Goal: Information Seeking & Learning: Compare options

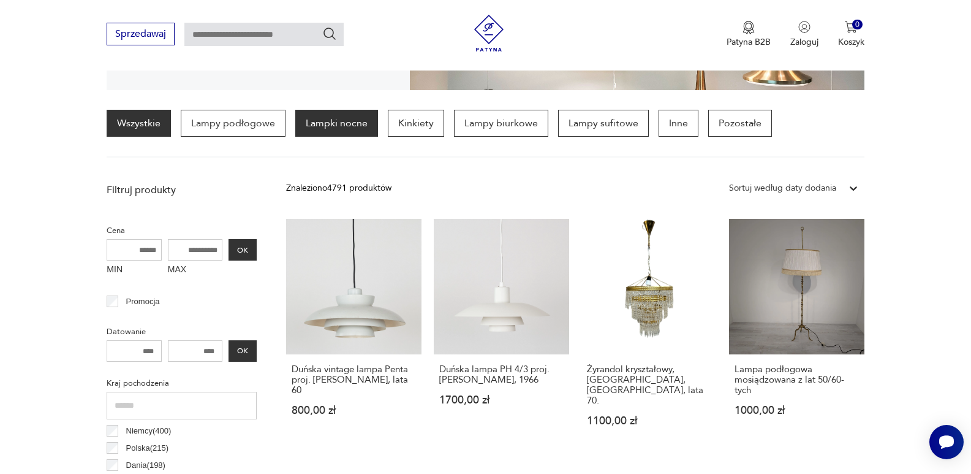
scroll to position [306, 0]
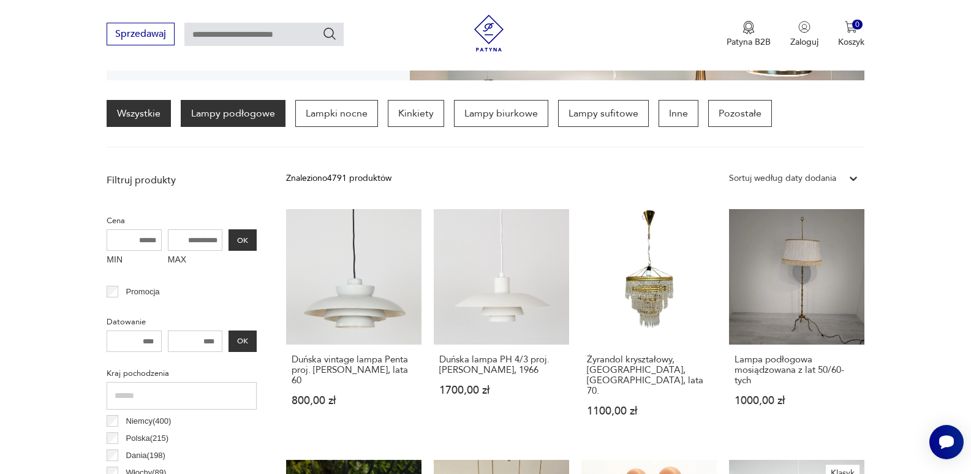
click at [248, 116] on p "Lampy podłogowe" at bounding box center [233, 113] width 105 height 27
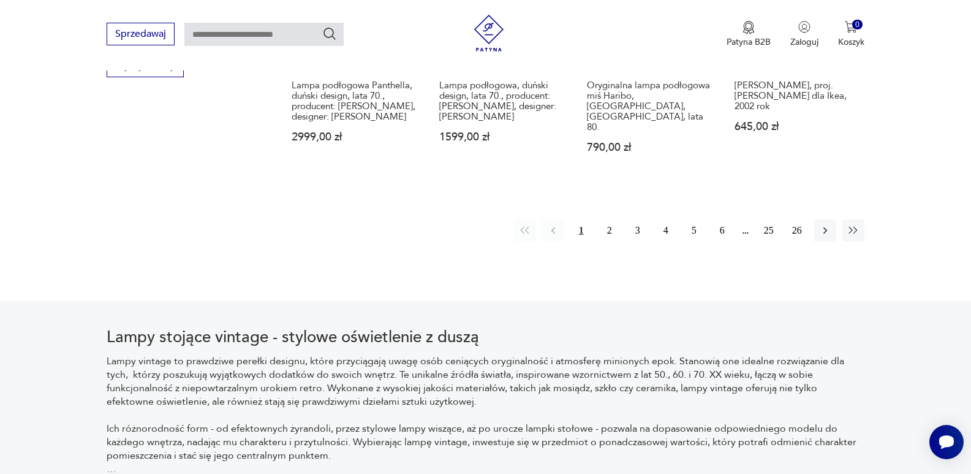
scroll to position [1331, 0]
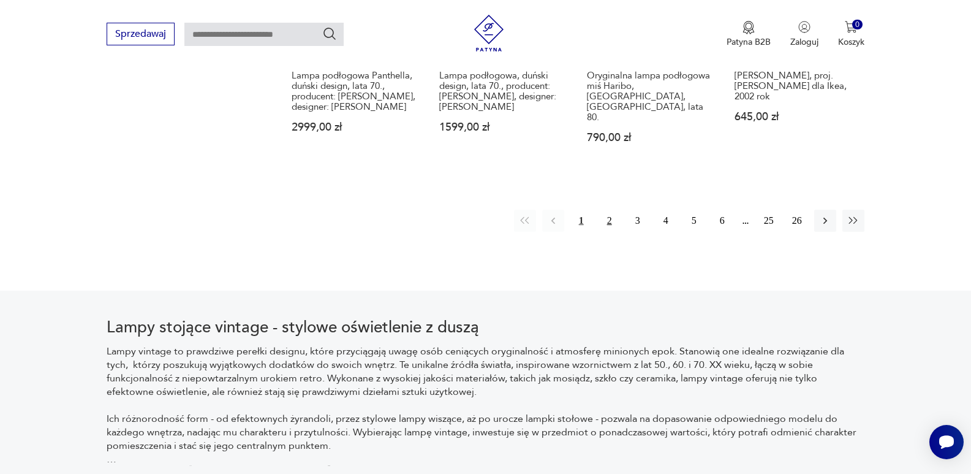
click at [609, 210] on button "2" at bounding box center [610, 221] width 22 height 22
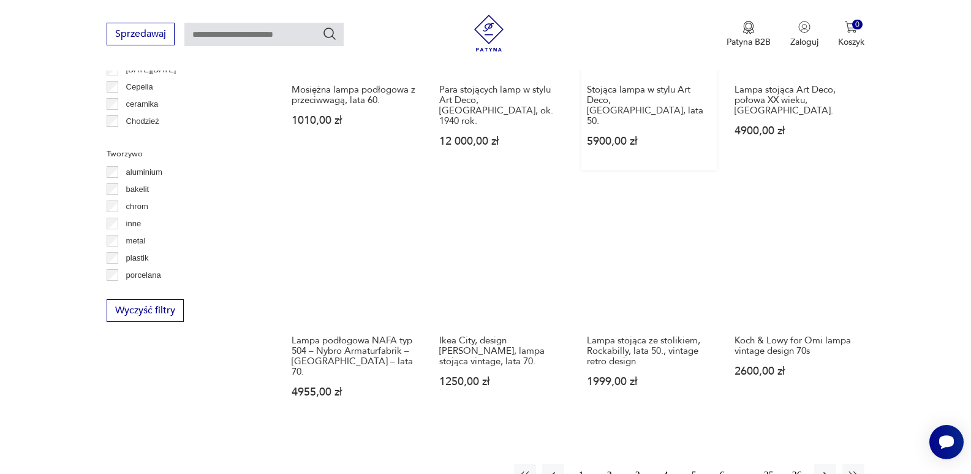
scroll to position [1147, 0]
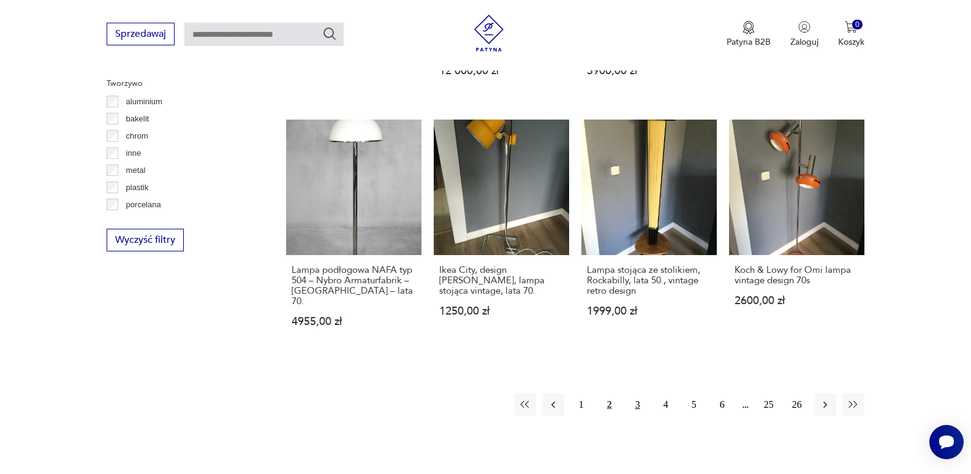
click at [639, 393] on button "3" at bounding box center [638, 404] width 22 height 22
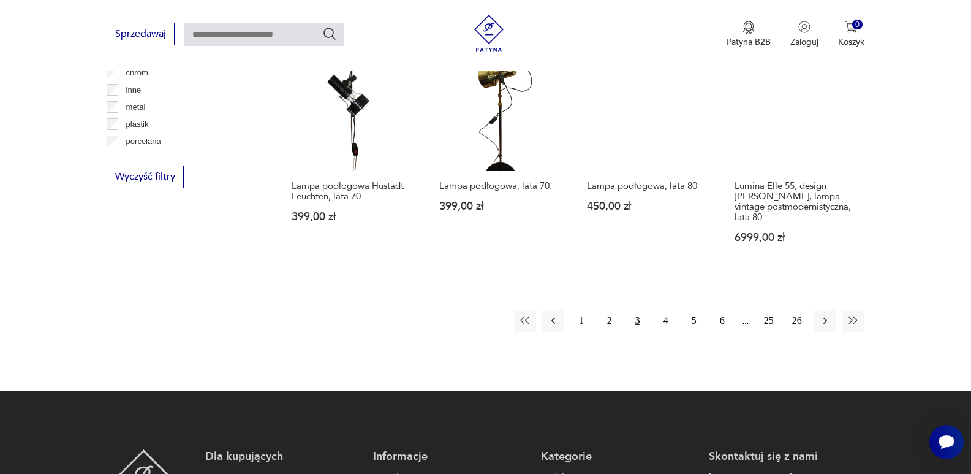
scroll to position [1269, 0]
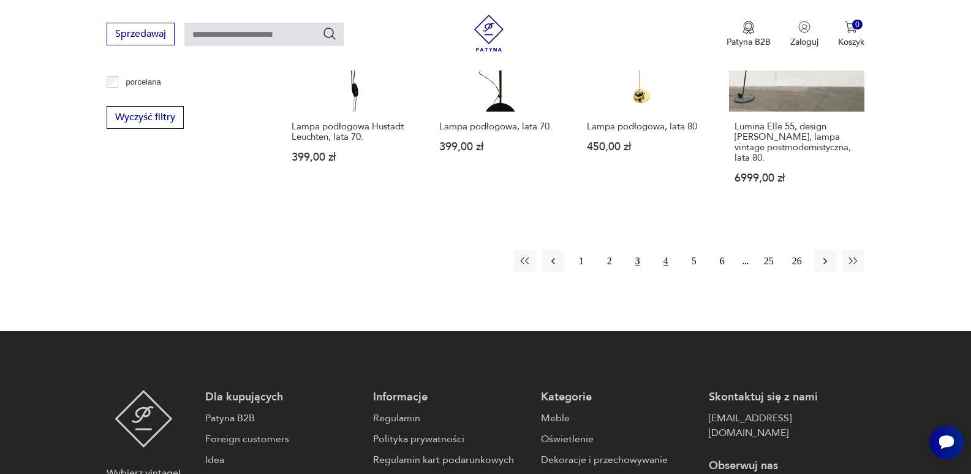
click at [667, 250] on button "4" at bounding box center [666, 261] width 22 height 22
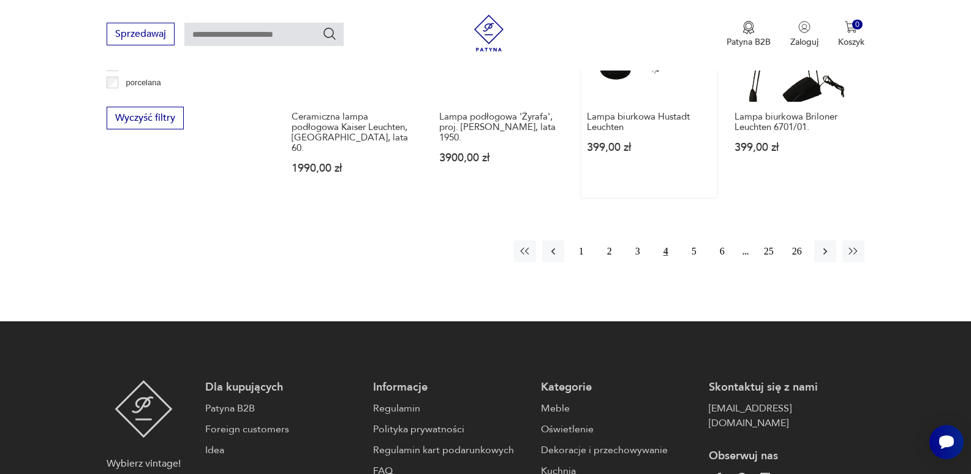
scroll to position [1269, 0]
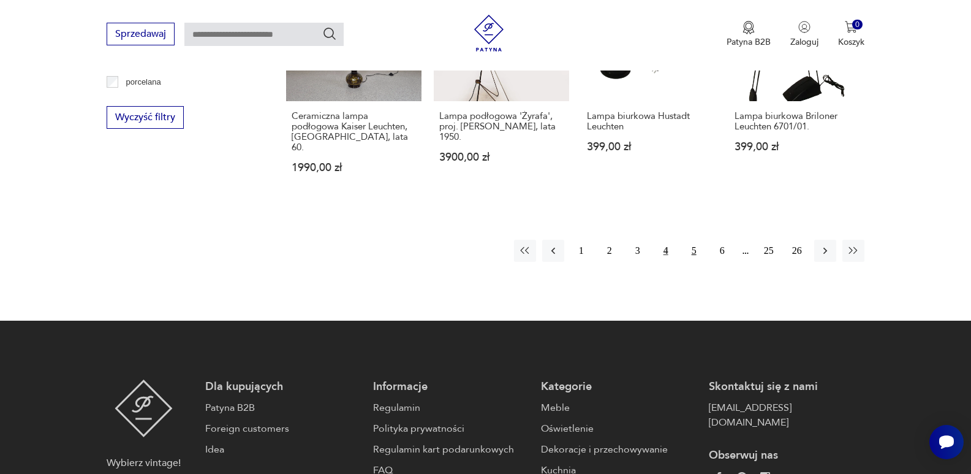
click at [695, 240] on button "5" at bounding box center [694, 251] width 22 height 22
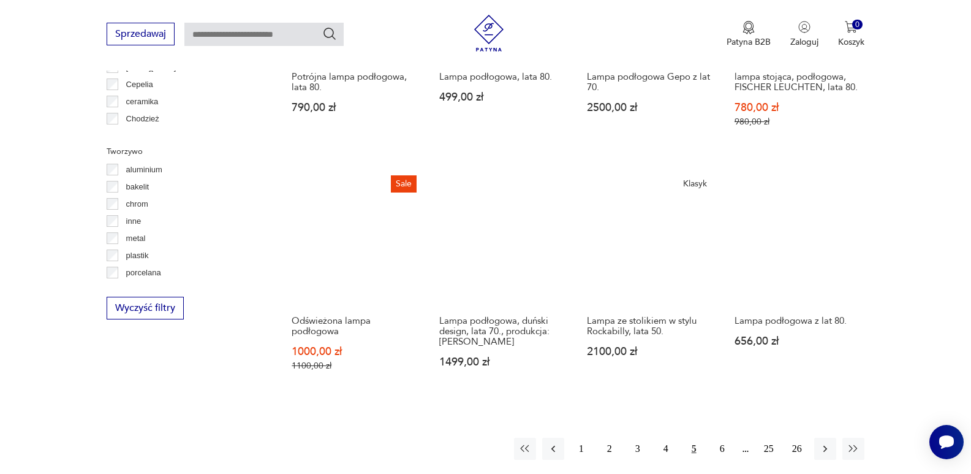
scroll to position [1085, 0]
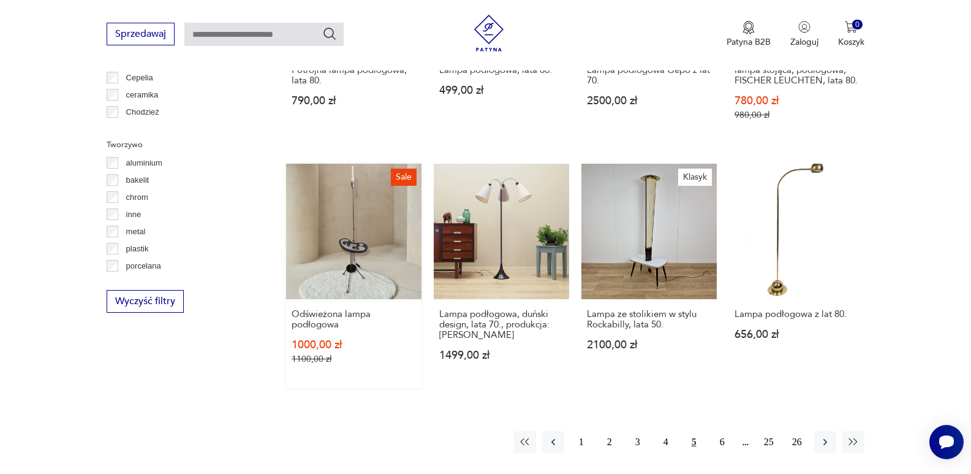
click at [357, 246] on link "Sale Odświeżona lampa podłogowa 1000,00 zł 1100,00 zł" at bounding box center [353, 276] width 135 height 224
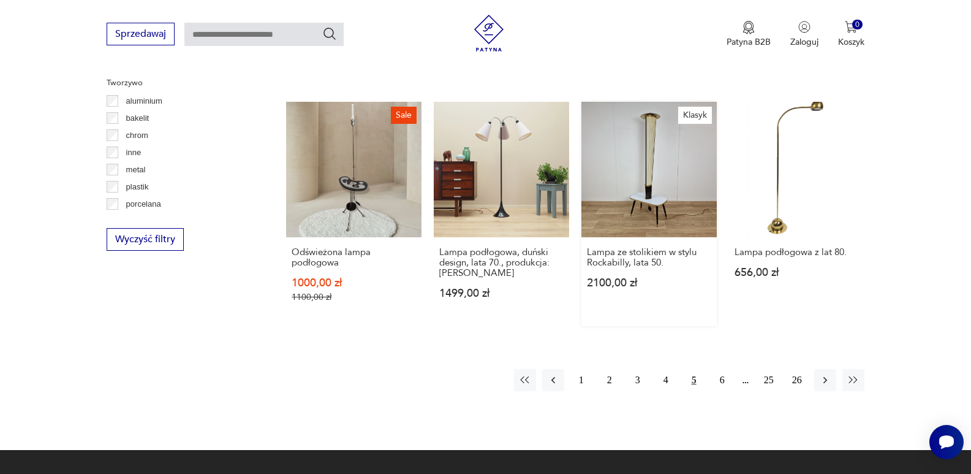
scroll to position [1073, 0]
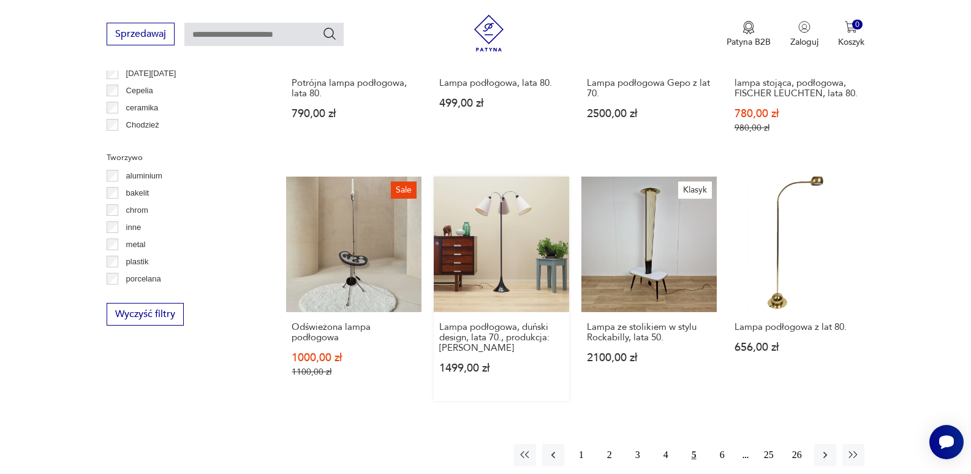
click at [508, 254] on link "Lampa podłogowa, duński design, lata 70., produkcja: [PERSON_NAME] 1499,00 zł" at bounding box center [501, 289] width 135 height 224
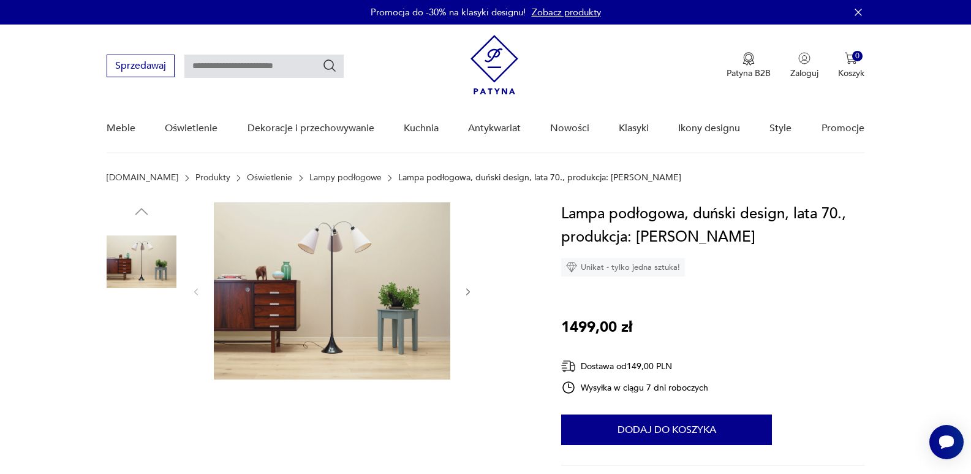
scroll to position [61, 0]
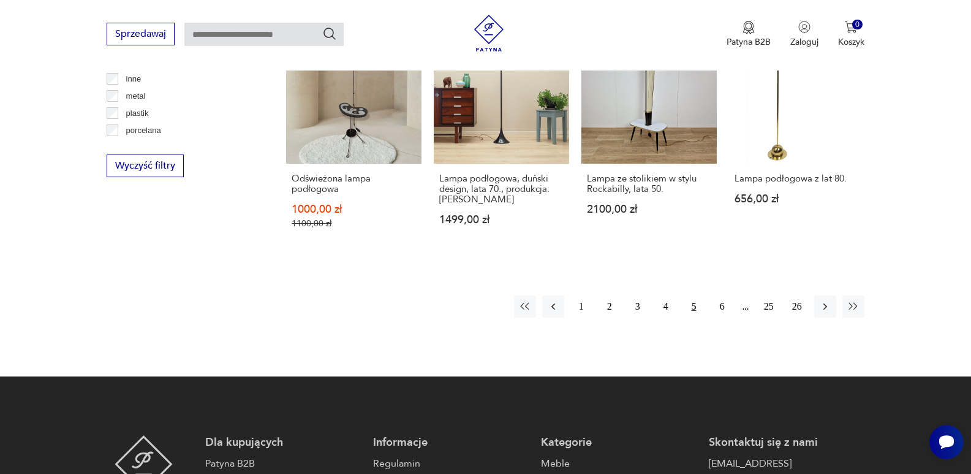
scroll to position [1242, 0]
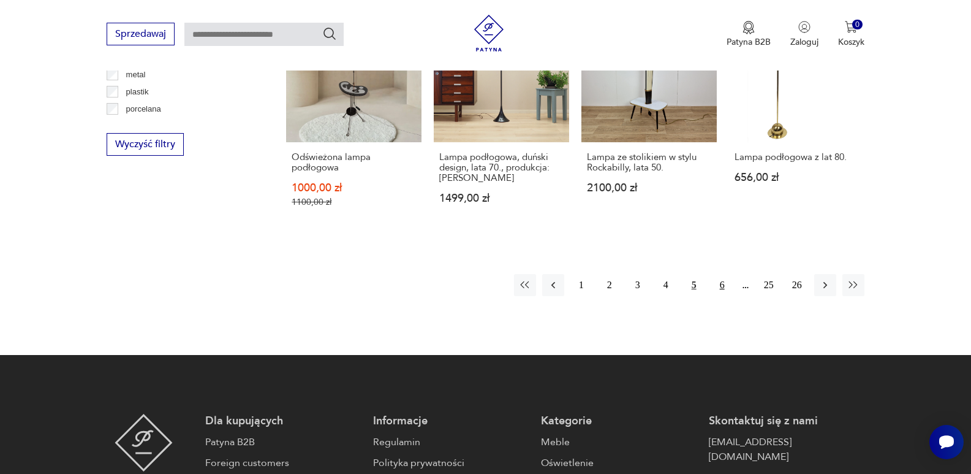
click at [723, 281] on button "6" at bounding box center [723, 285] width 22 height 22
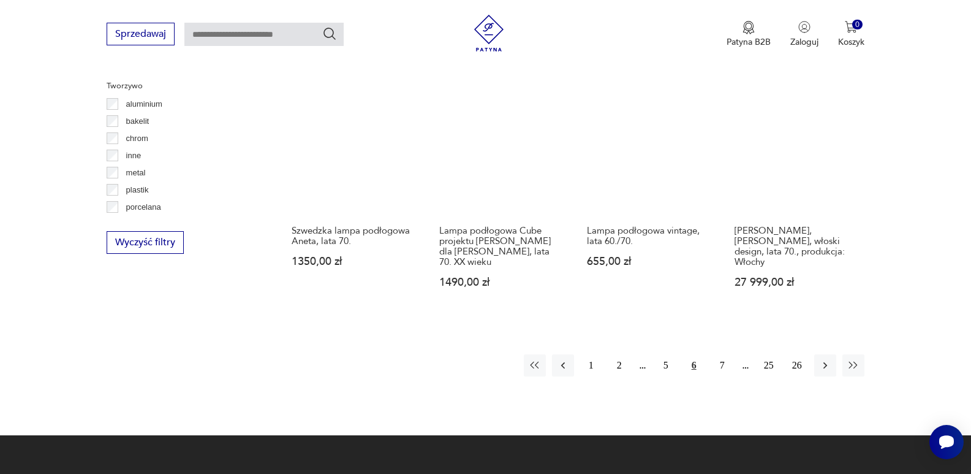
scroll to position [1147, 0]
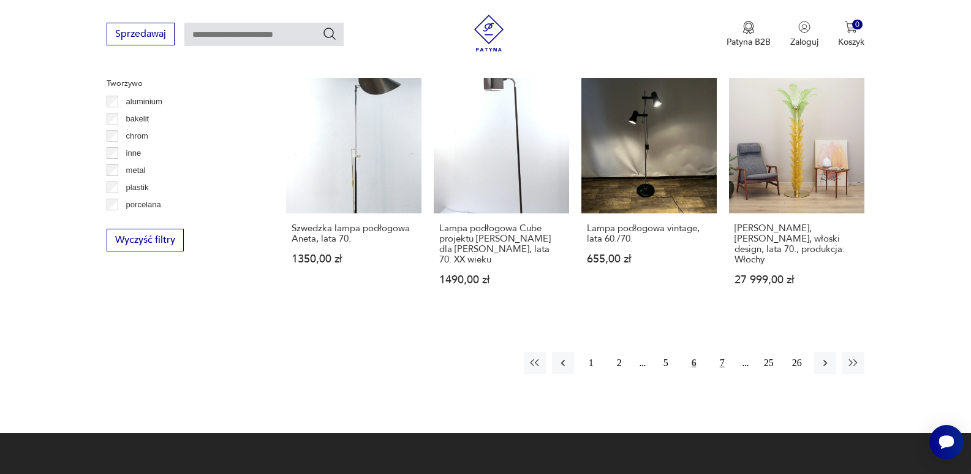
click at [723, 362] on button "7" at bounding box center [723, 363] width 22 height 22
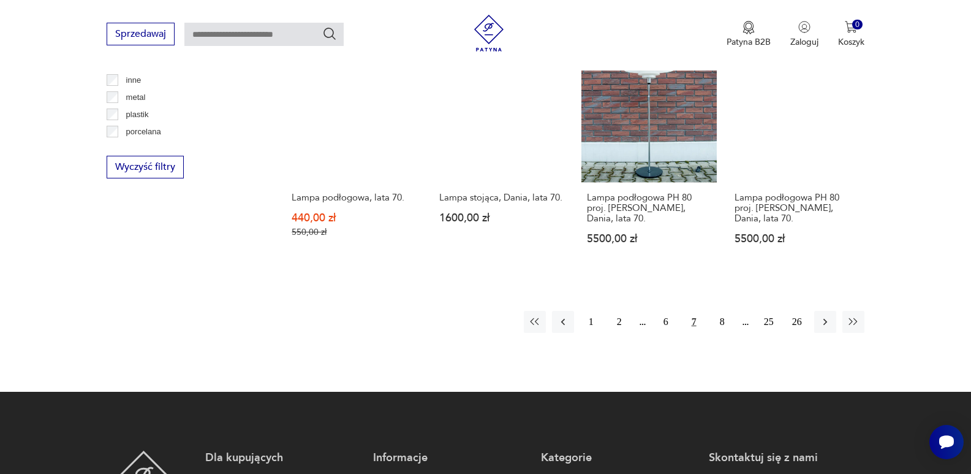
scroll to position [1147, 0]
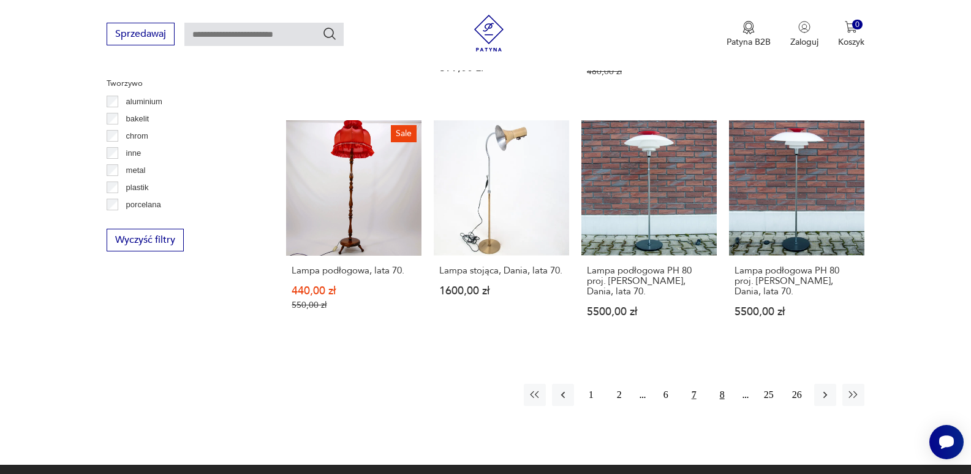
click at [720, 384] on button "8" at bounding box center [723, 395] width 22 height 22
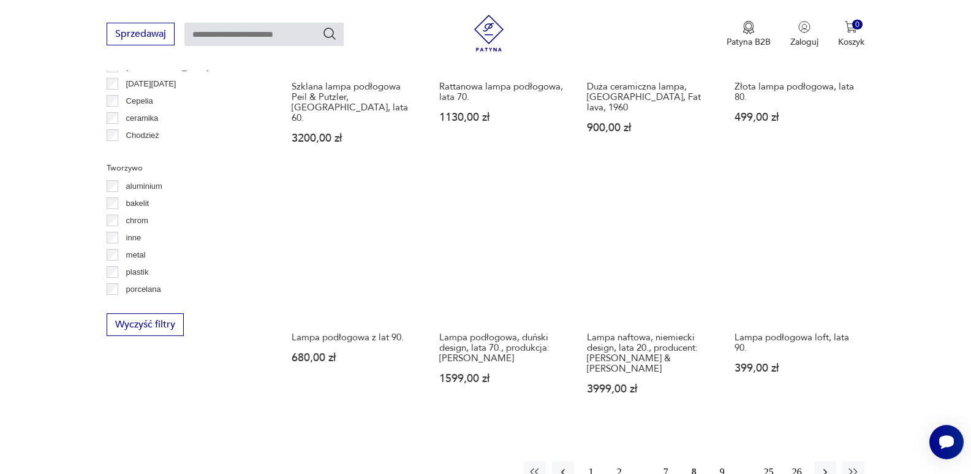
scroll to position [1085, 0]
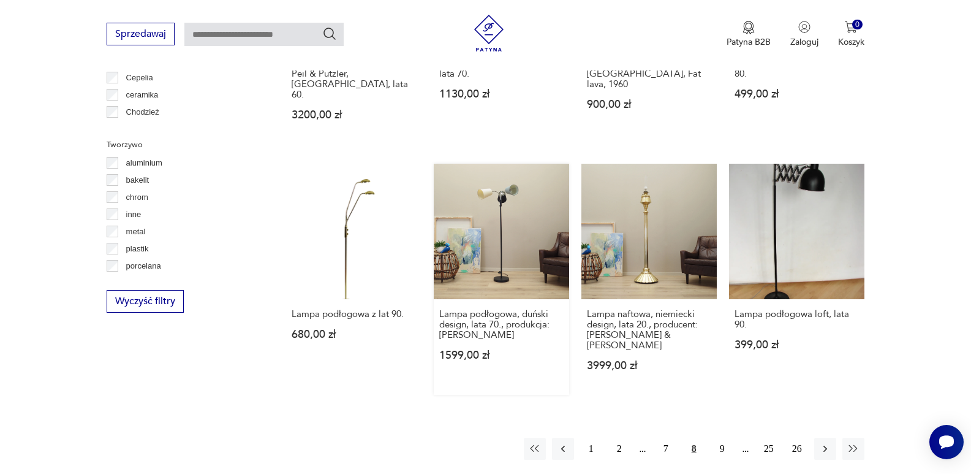
click at [496, 243] on link "Lampa podłogowa, duński design, lata 70., produkcja: [PERSON_NAME] 1599,00 zł" at bounding box center [501, 279] width 135 height 231
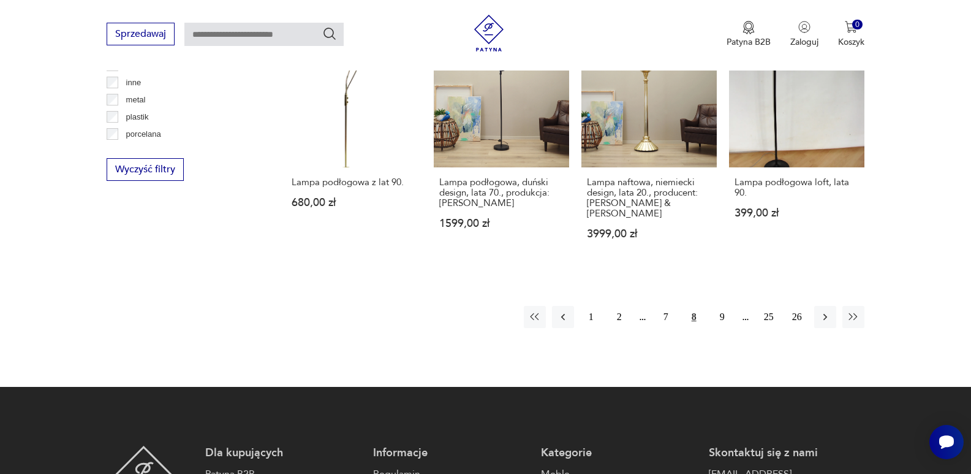
scroll to position [1256, 0]
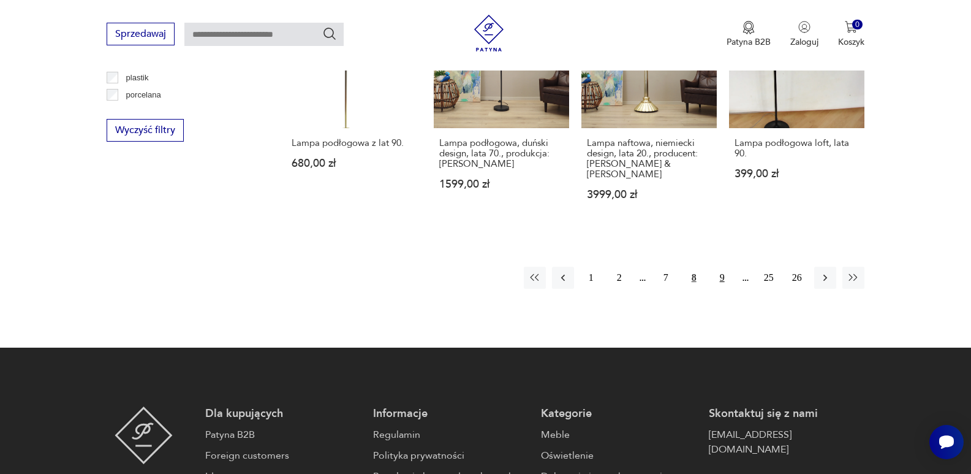
click at [723, 267] on button "9" at bounding box center [723, 278] width 22 height 22
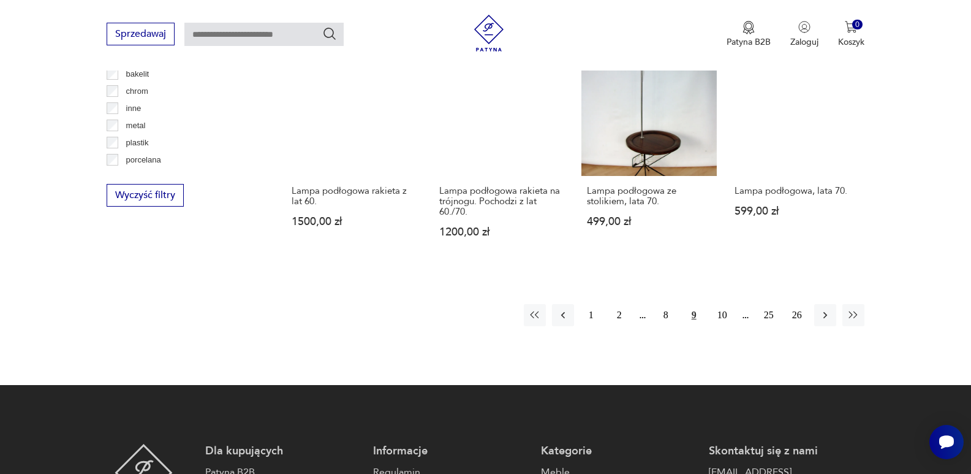
scroll to position [1208, 0]
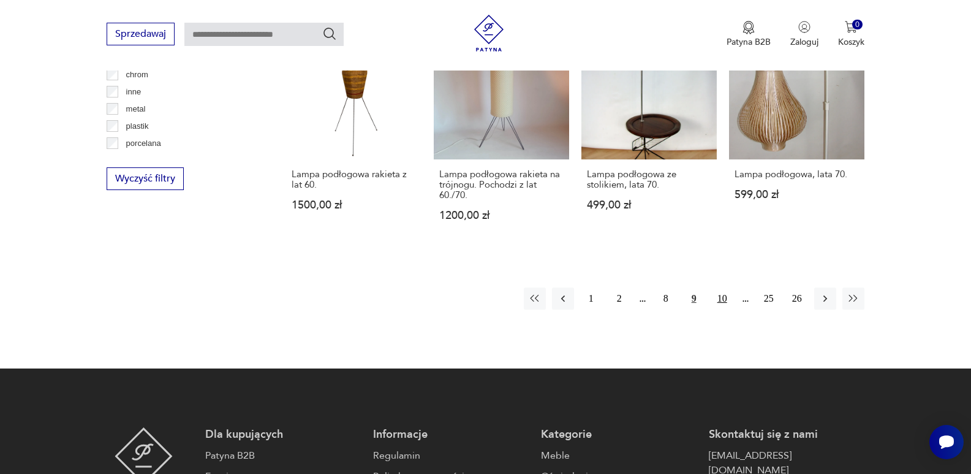
click at [726, 299] on button "10" at bounding box center [723, 298] width 22 height 22
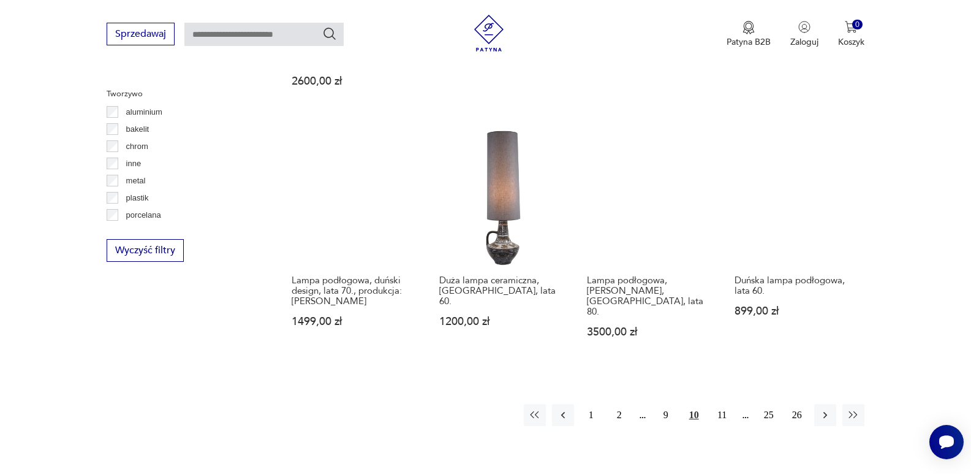
scroll to position [1147, 0]
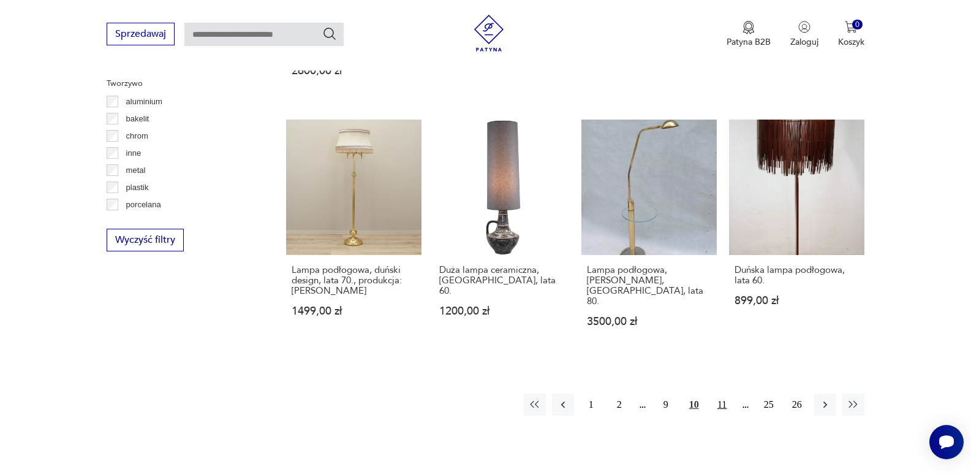
click at [723, 393] on button "11" at bounding box center [723, 404] width 22 height 22
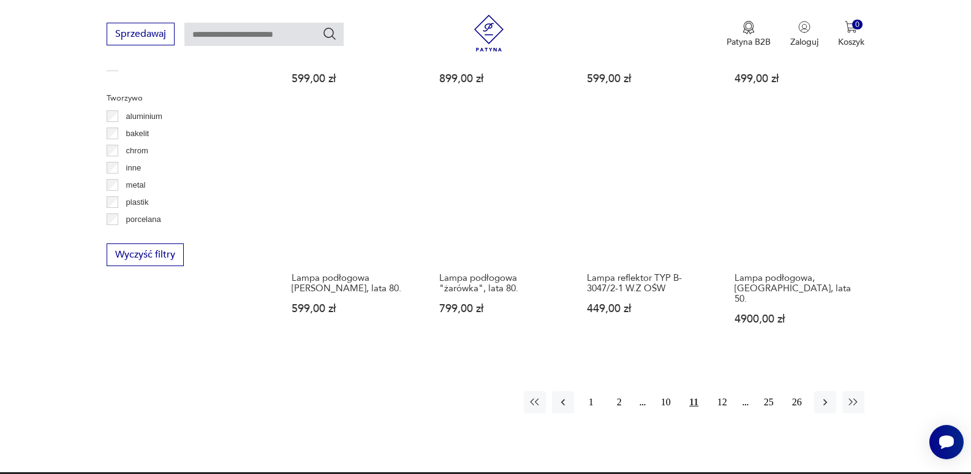
scroll to position [1208, 0]
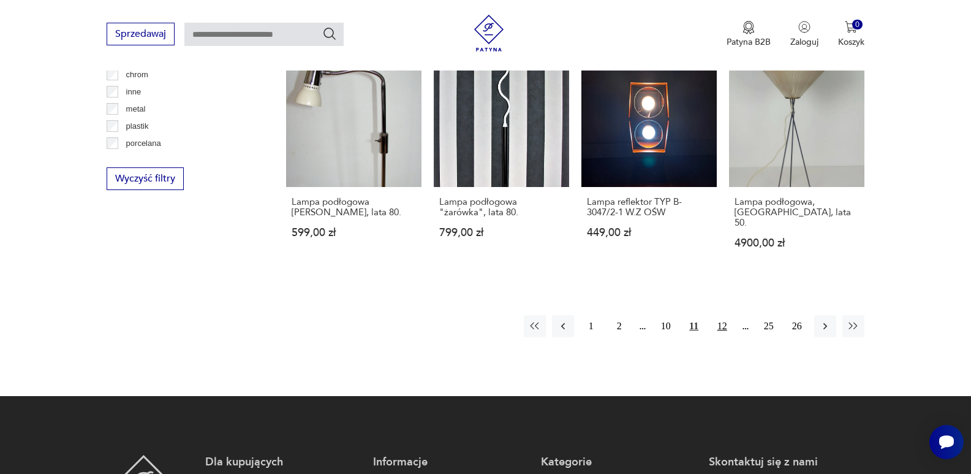
click at [721, 315] on button "12" at bounding box center [723, 326] width 22 height 22
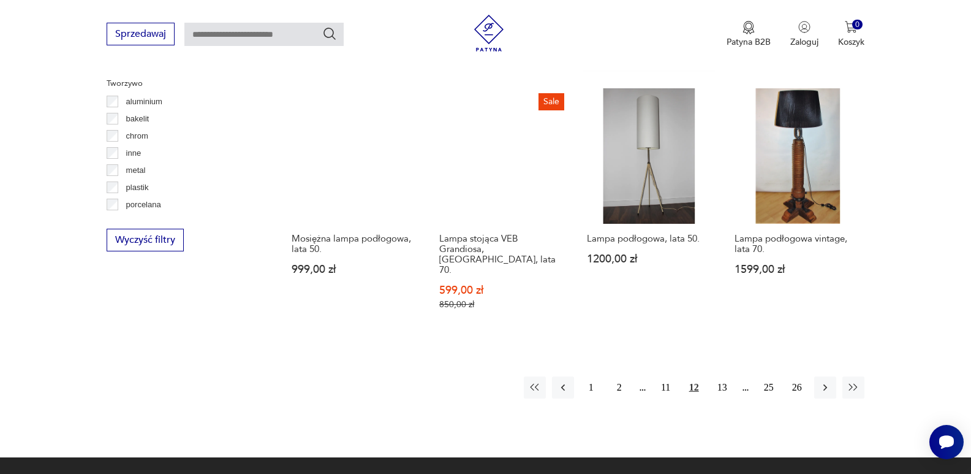
scroll to position [1208, 0]
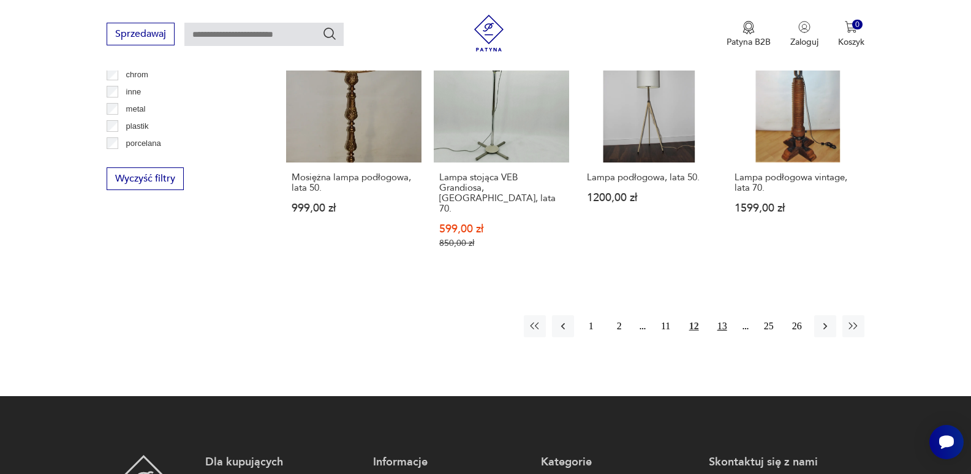
click at [724, 315] on button "13" at bounding box center [723, 326] width 22 height 22
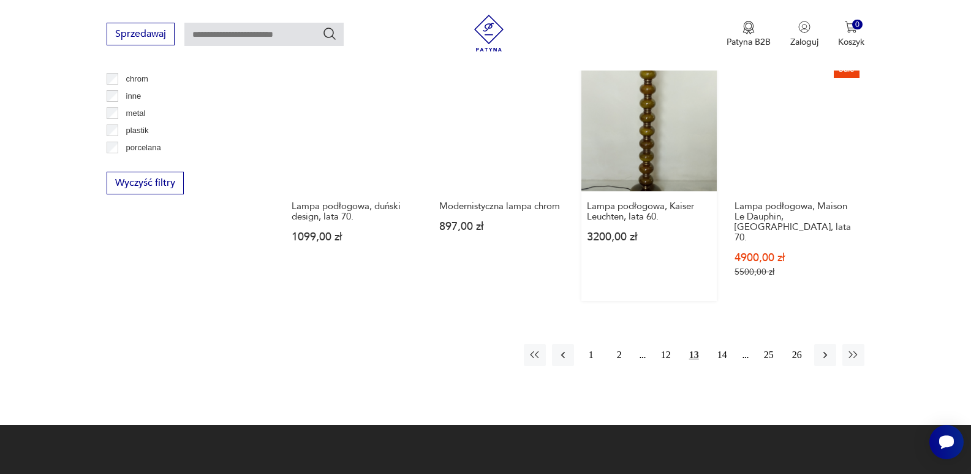
scroll to position [1208, 0]
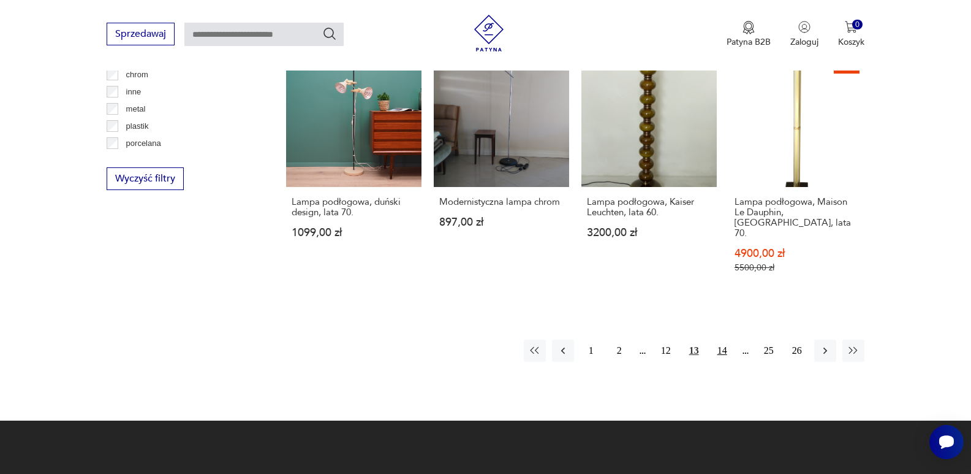
click at [723, 340] on button "14" at bounding box center [723, 351] width 22 height 22
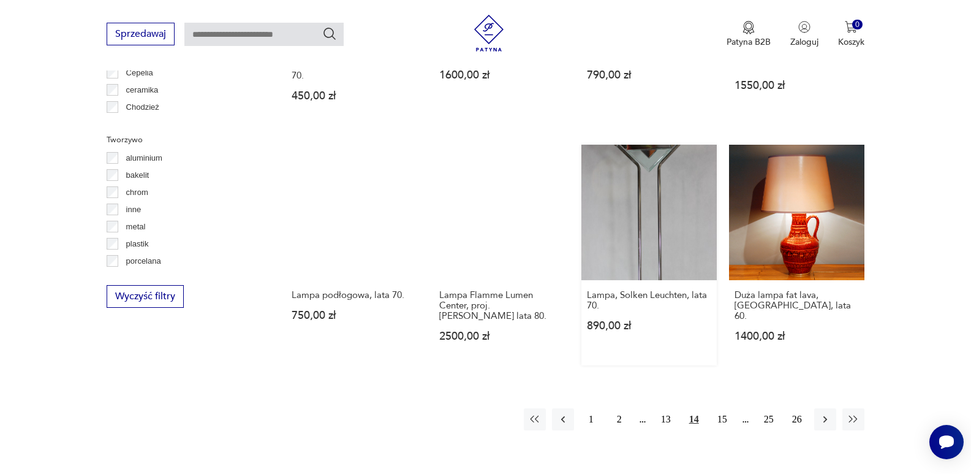
scroll to position [1208, 0]
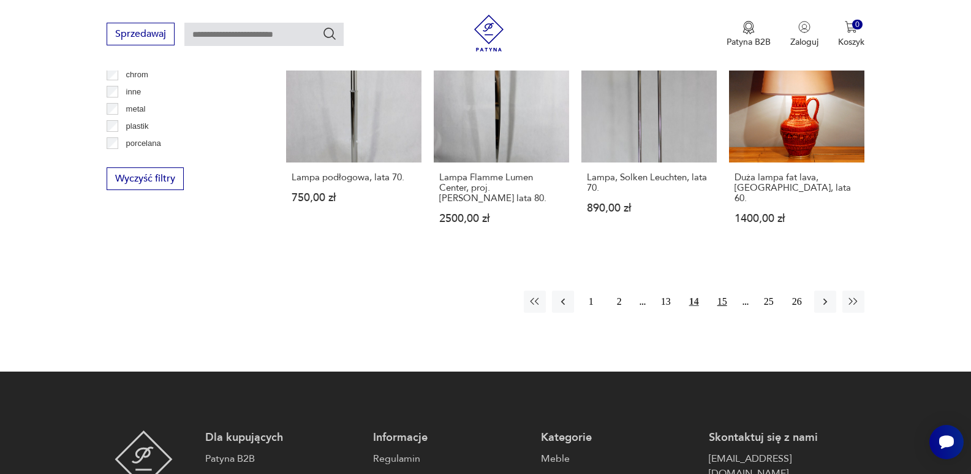
click at [724, 291] on button "15" at bounding box center [723, 302] width 22 height 22
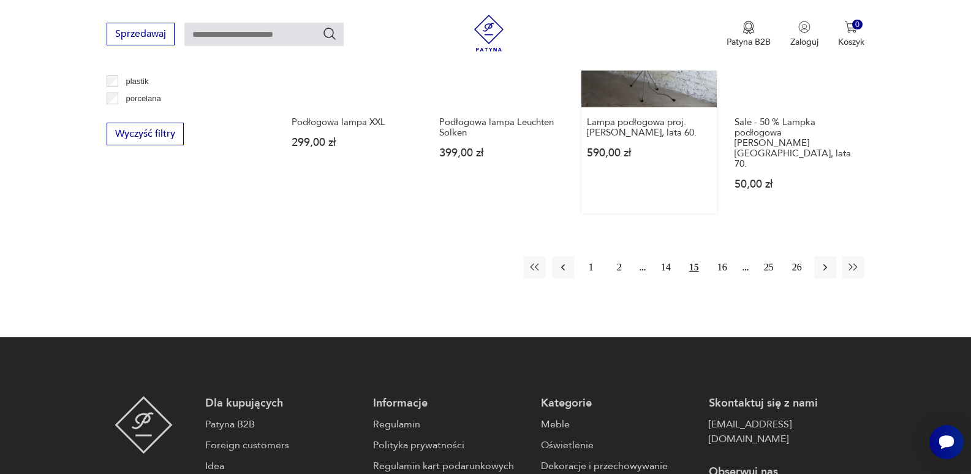
scroll to position [1269, 0]
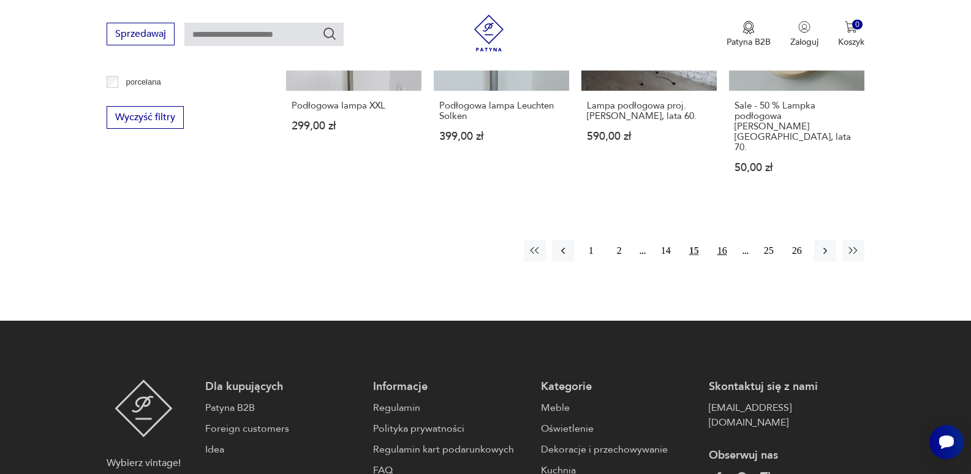
click at [726, 240] on button "16" at bounding box center [723, 251] width 22 height 22
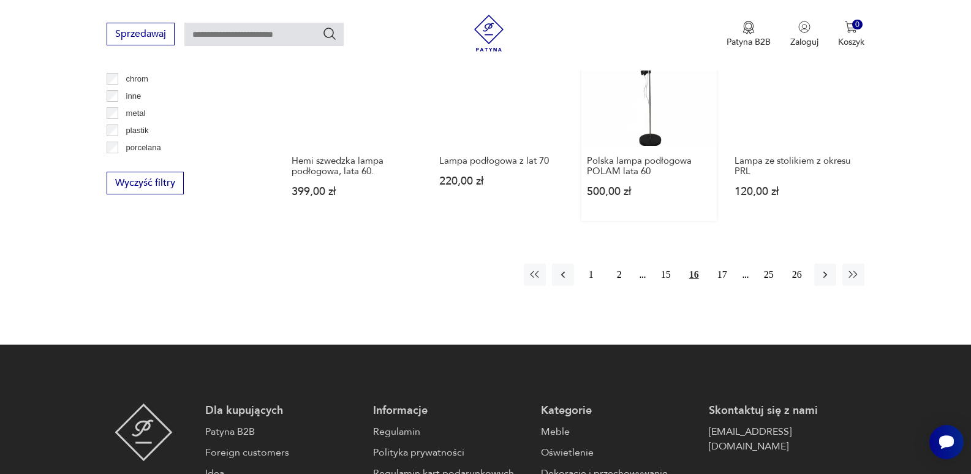
scroll to position [1208, 0]
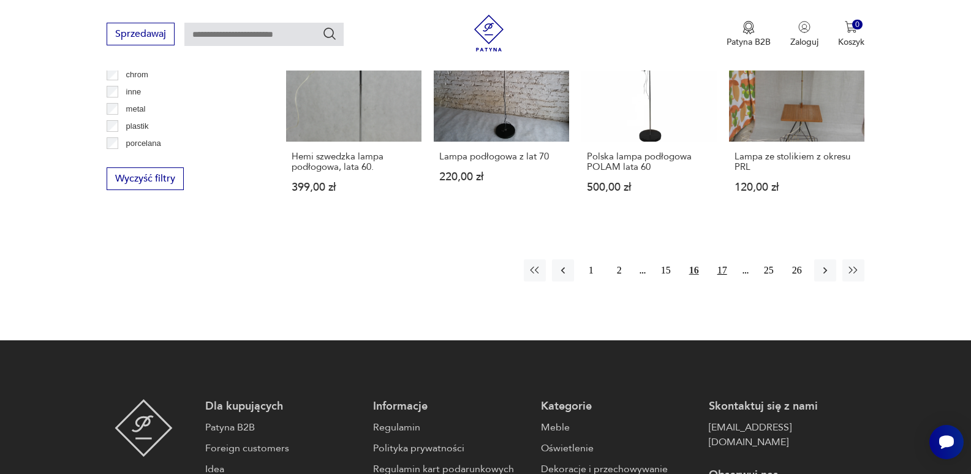
click at [723, 270] on button "17" at bounding box center [723, 270] width 22 height 22
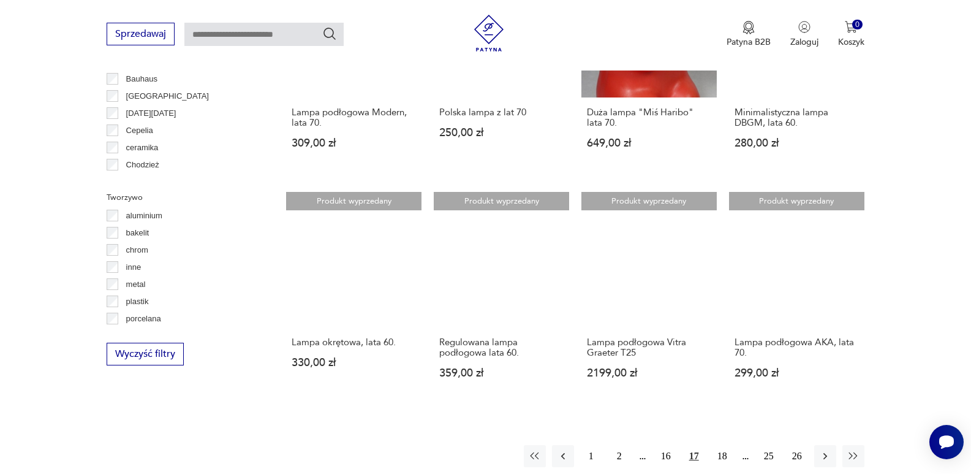
scroll to position [1085, 0]
